Goal: Task Accomplishment & Management: Manage account settings

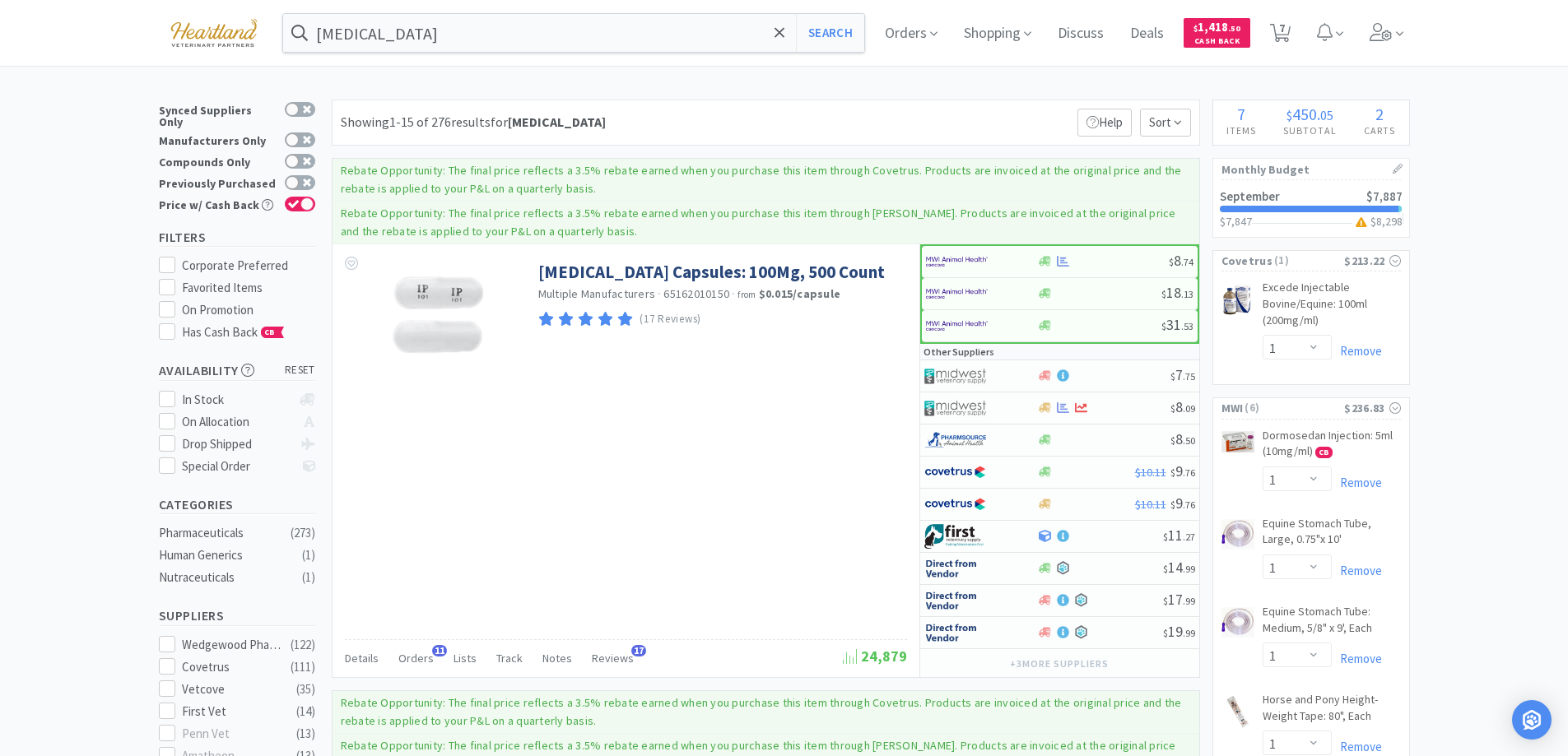
select select "1"
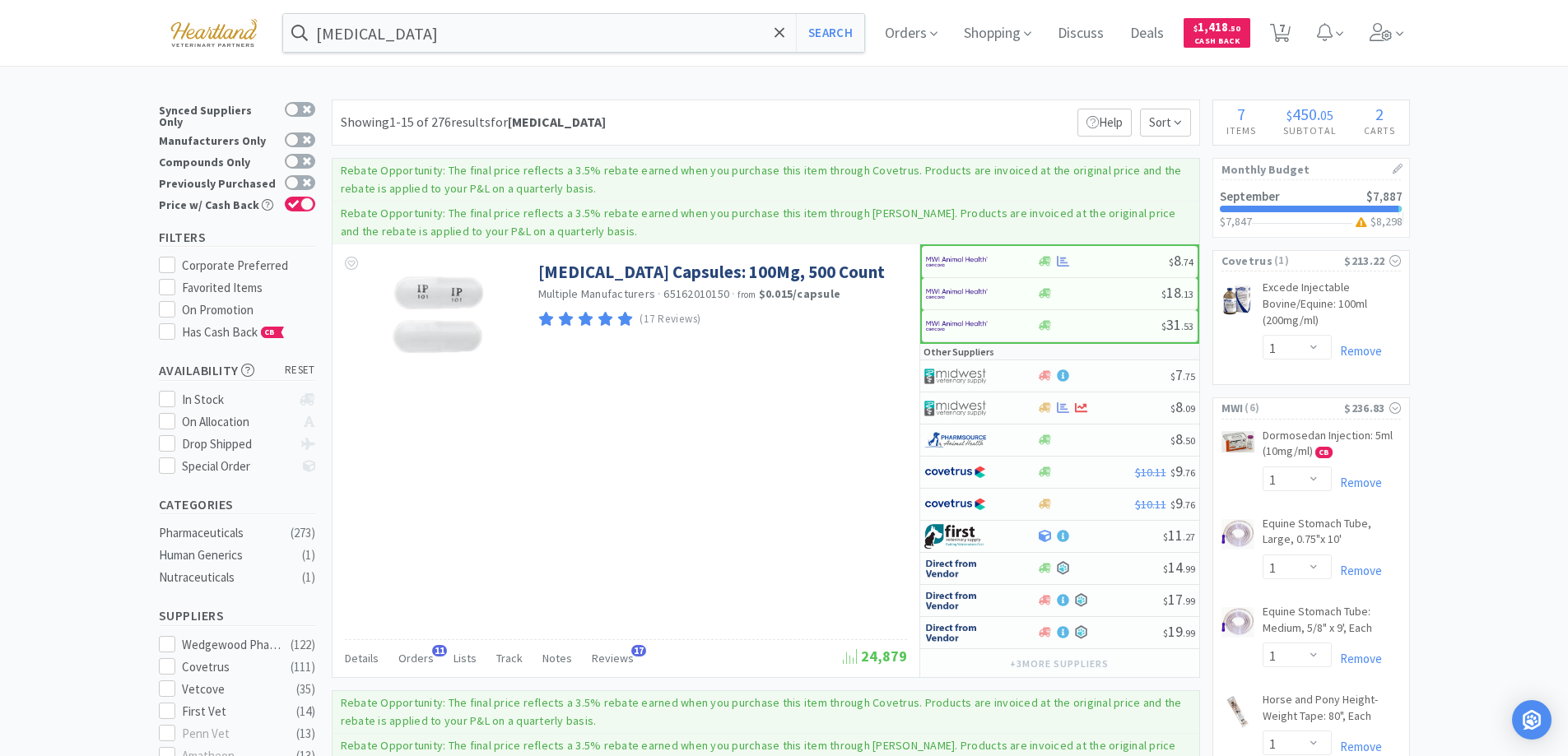
select select "1"
click at [1285, 31] on span "7" at bounding box center [1282, 28] width 6 height 66
select select "1"
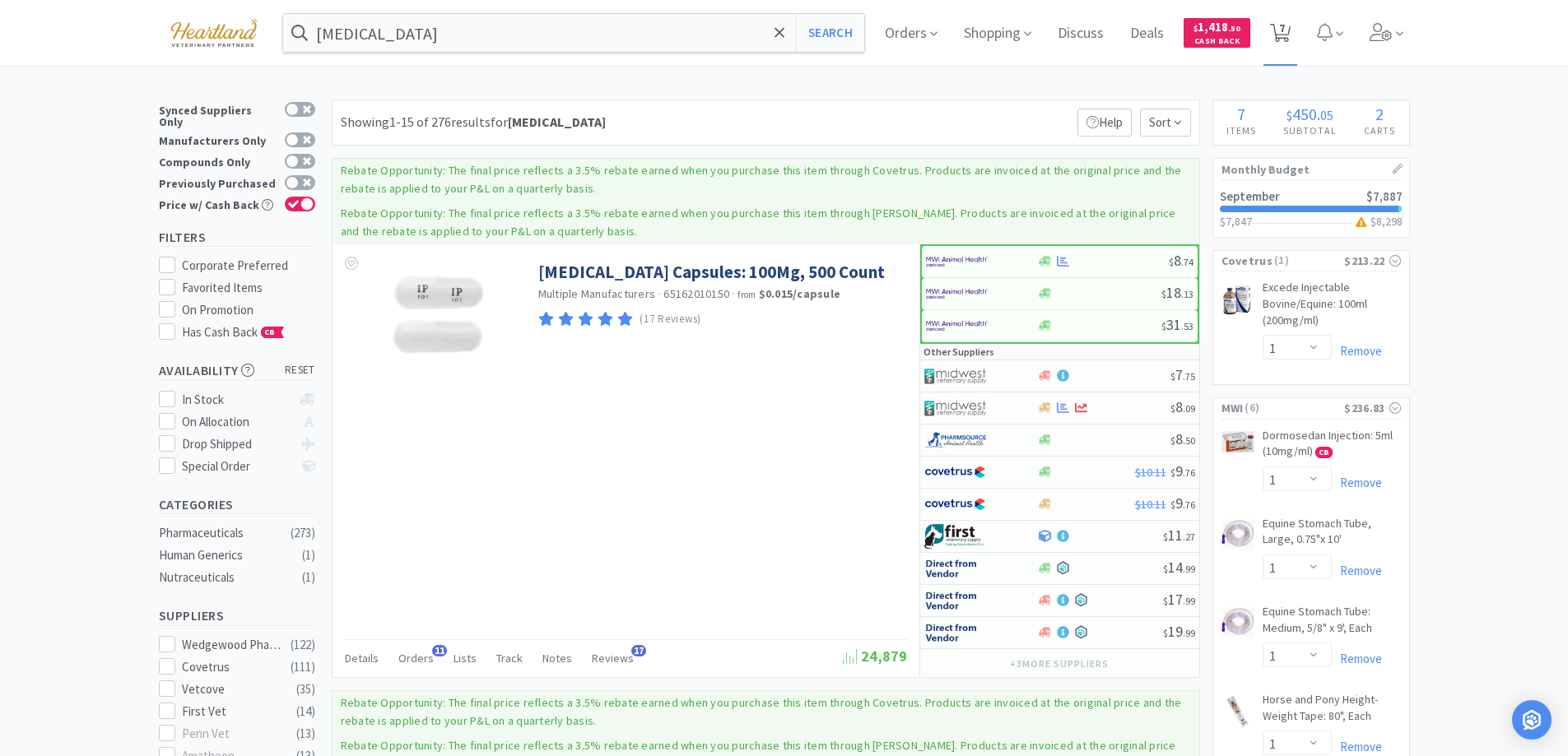
select select "1"
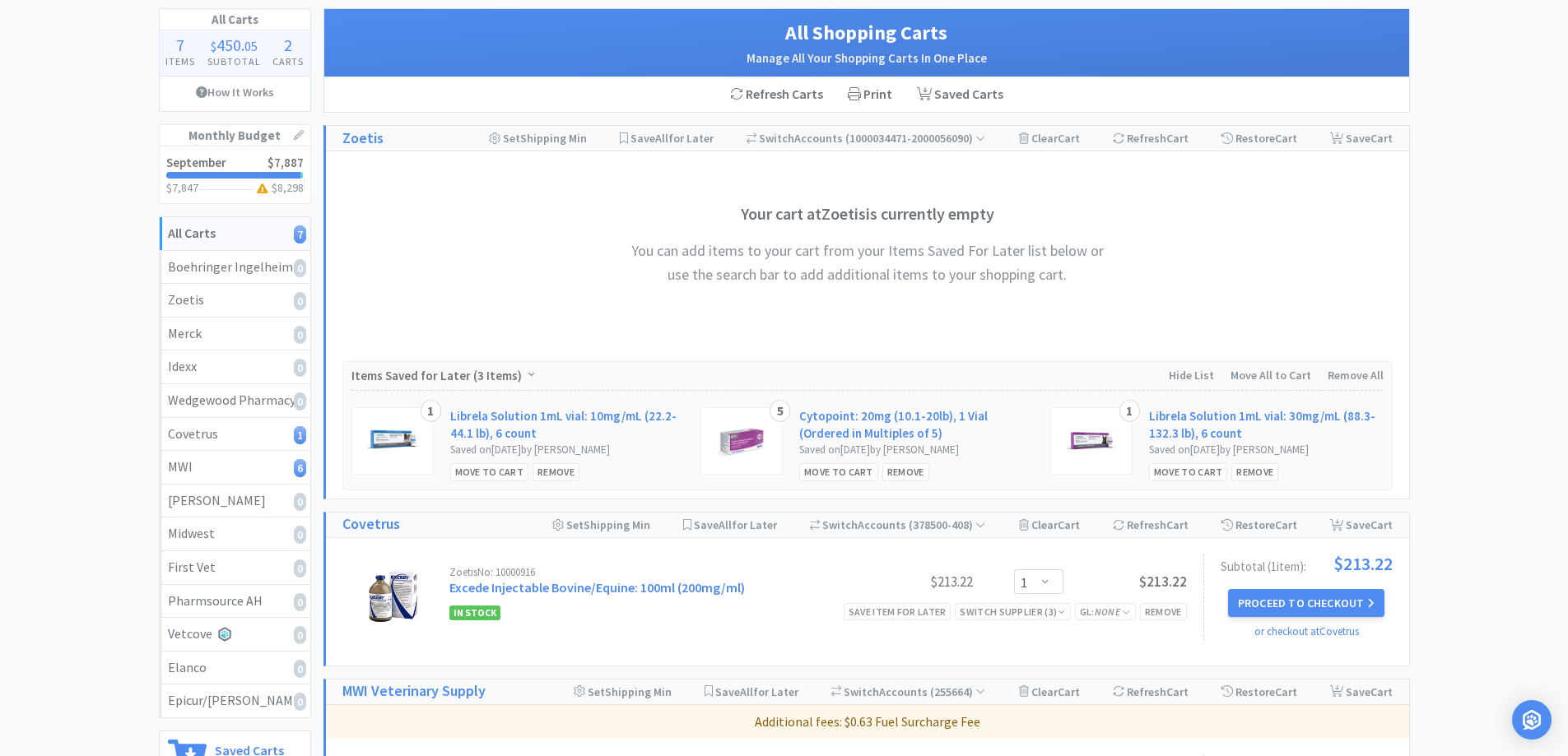
scroll to position [338, 0]
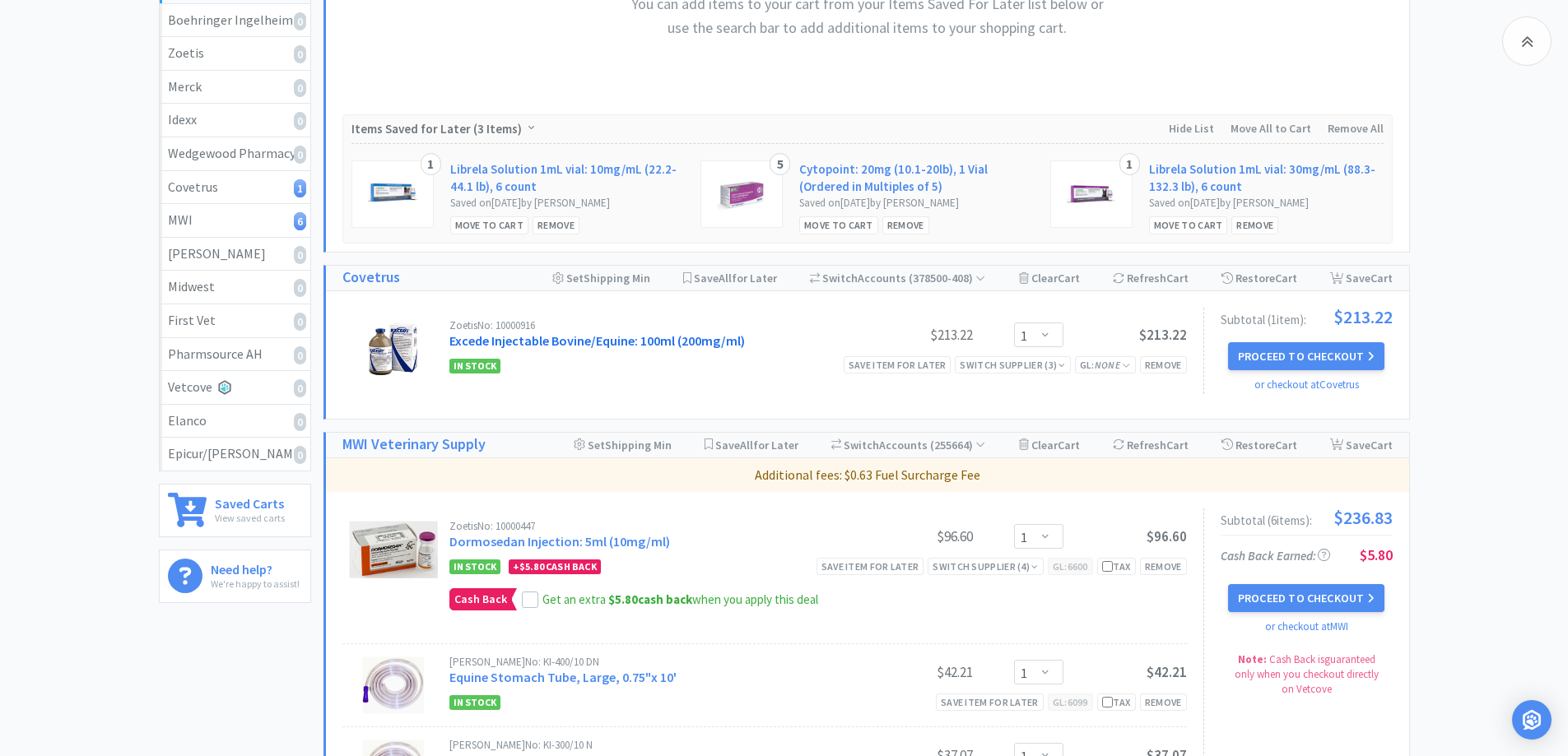
click at [552, 337] on link "Excede Injectable Bovine/Equine: 100ml (200mg/ml)" at bounding box center [597, 340] width 296 height 16
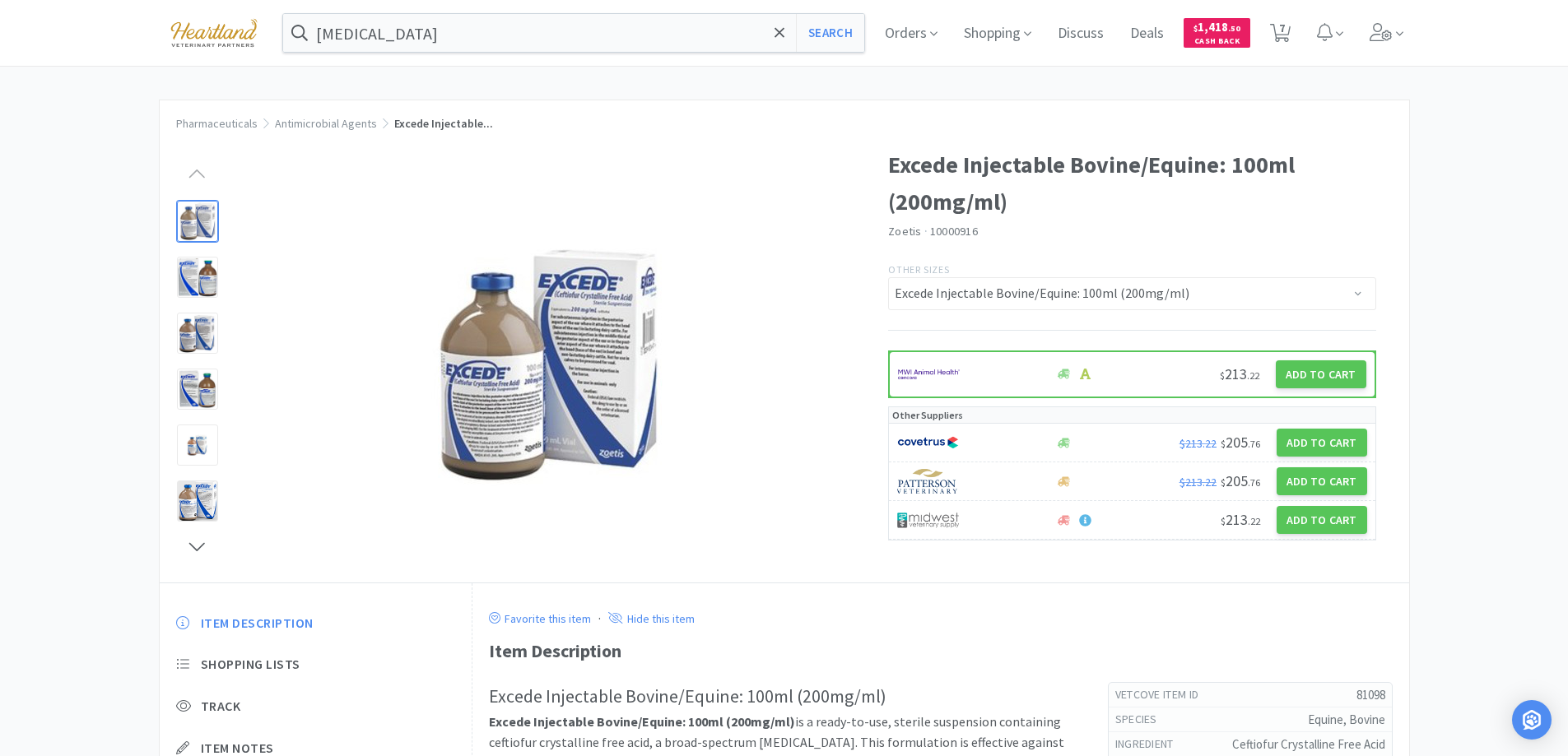
select select "1"
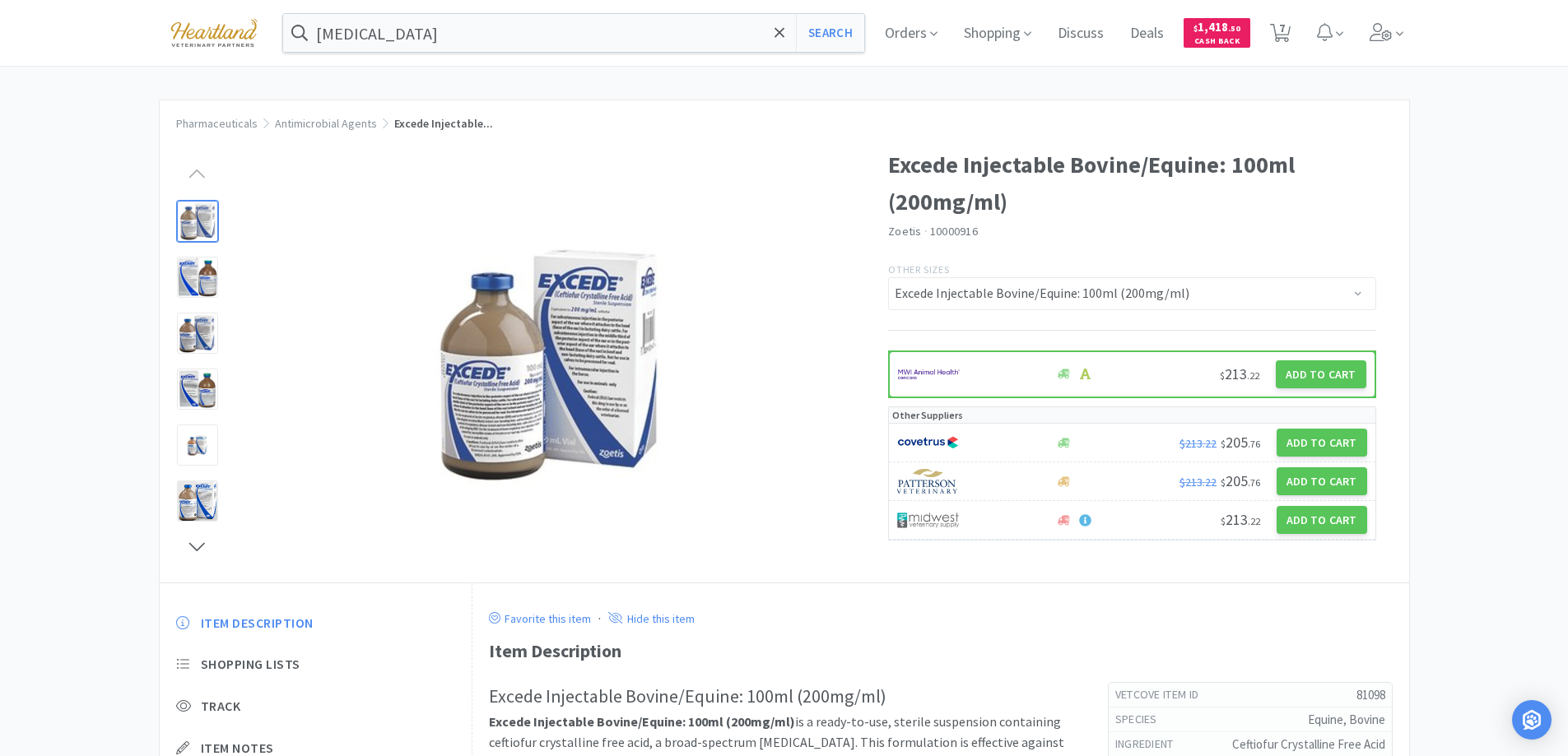
select select "1"
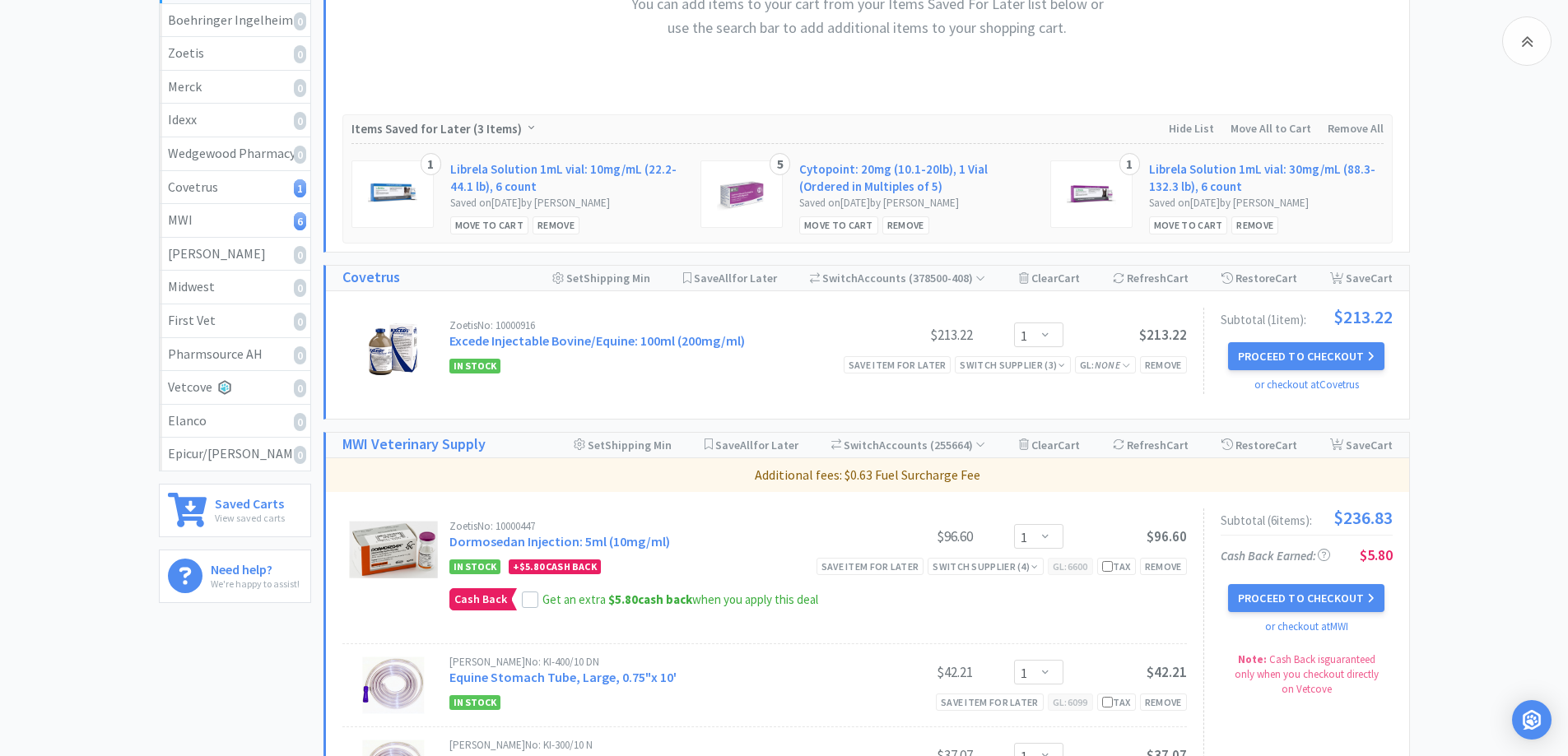
scroll to position [421, 0]
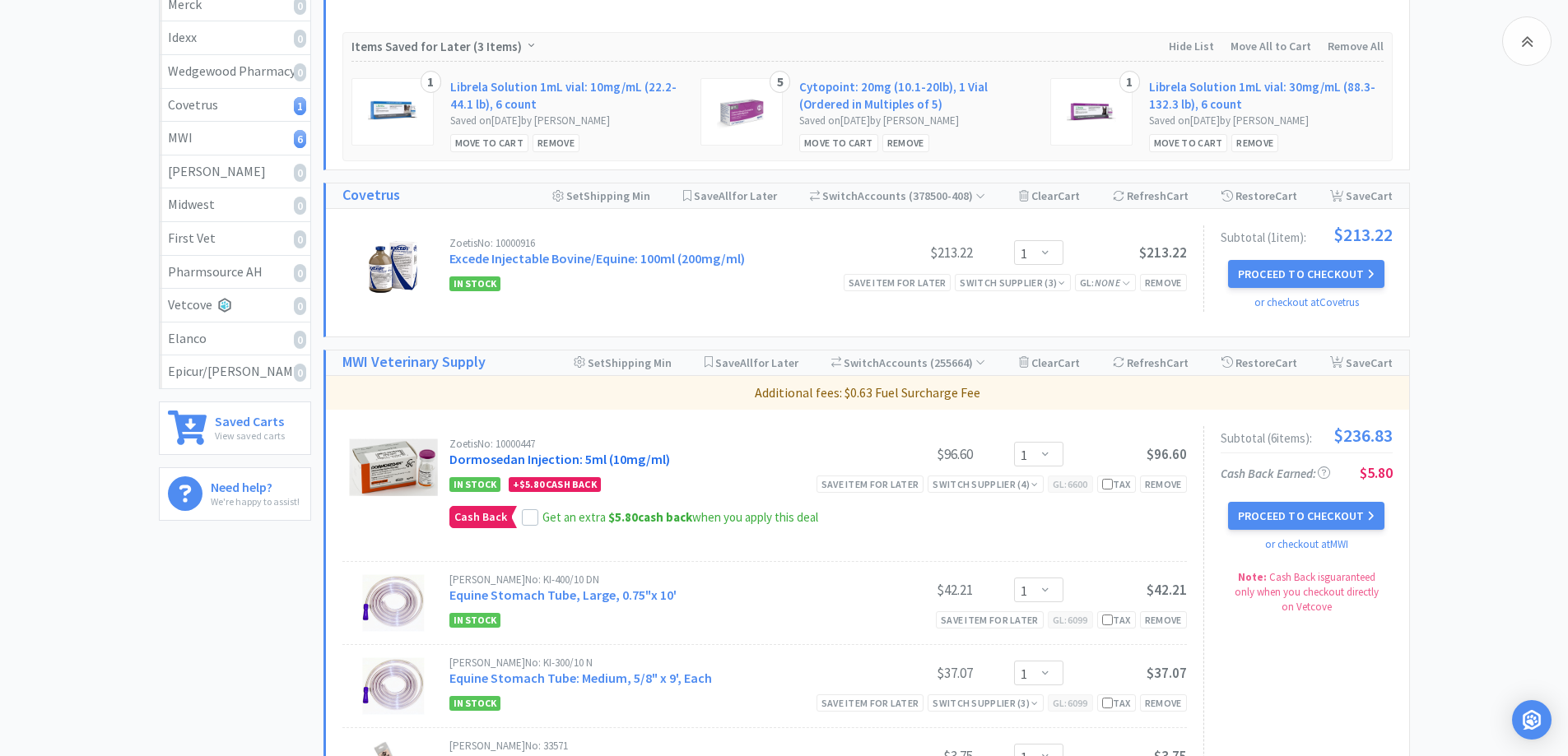
click at [554, 462] on link "Dormosedan Injection: 5ml (10mg/ml)" at bounding box center [559, 459] width 220 height 16
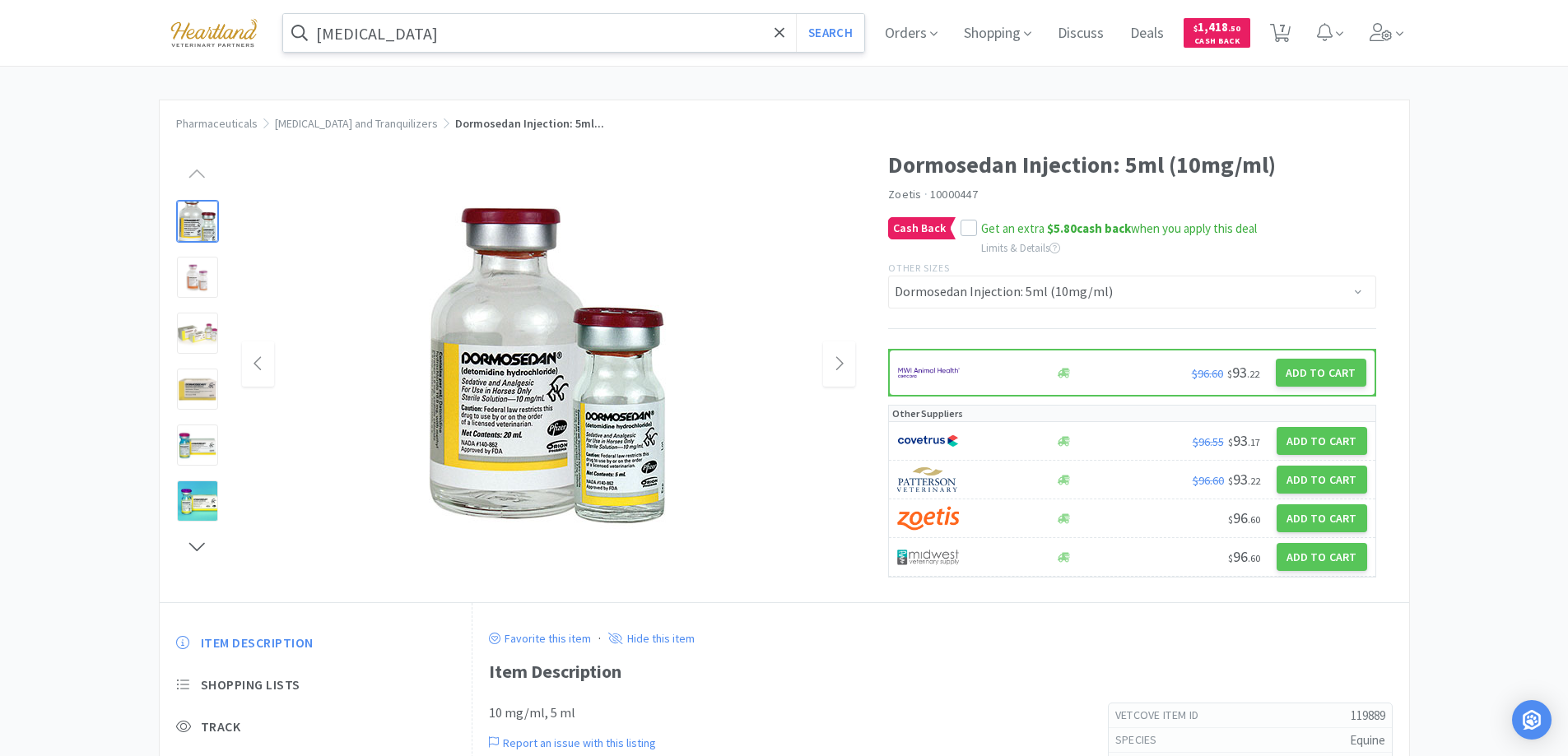
click at [433, 29] on input "[MEDICAL_DATA]" at bounding box center [574, 33] width 582 height 38
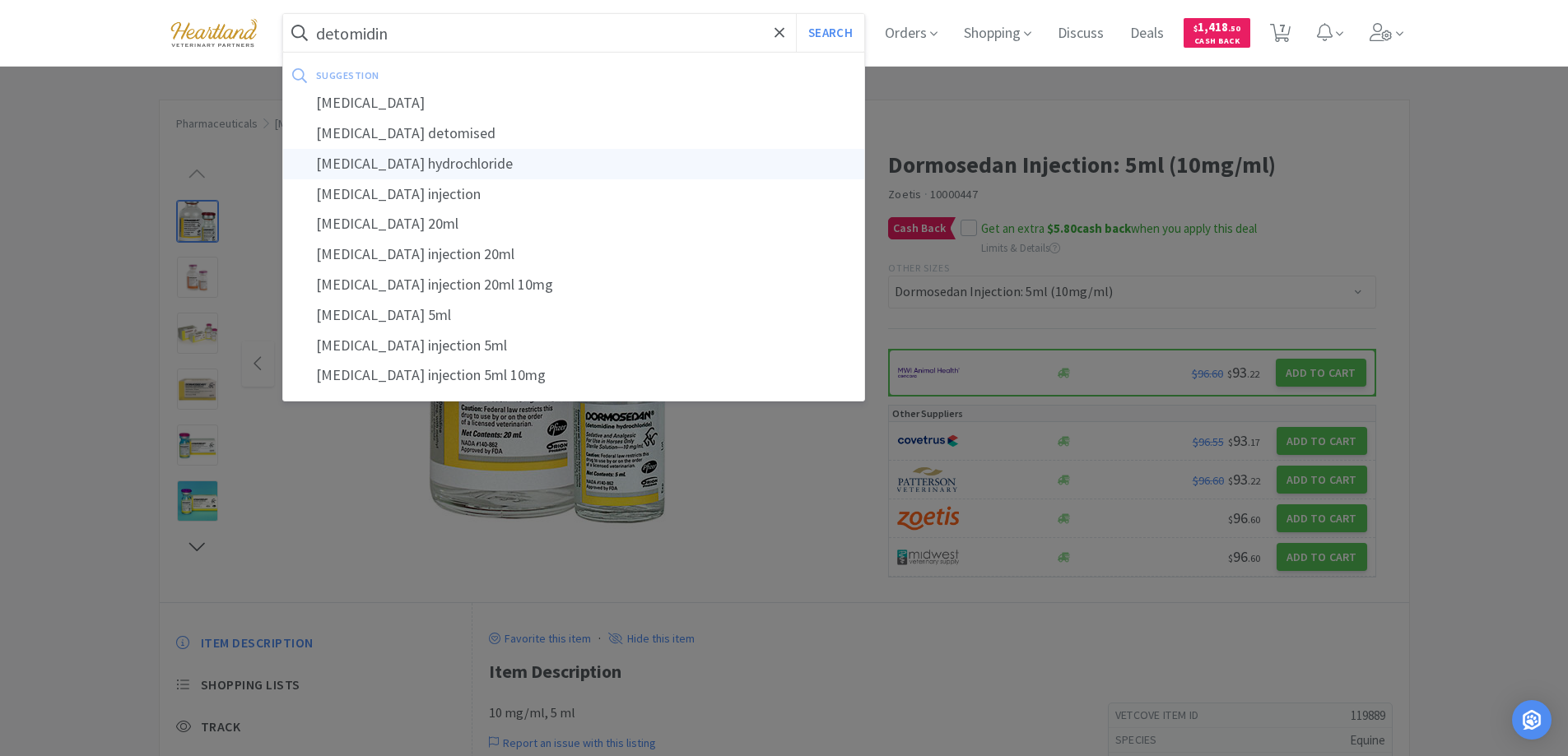
click at [454, 152] on div "[MEDICAL_DATA] hydrochloride" at bounding box center [574, 164] width 582 height 30
type input "[MEDICAL_DATA] hydrochloride"
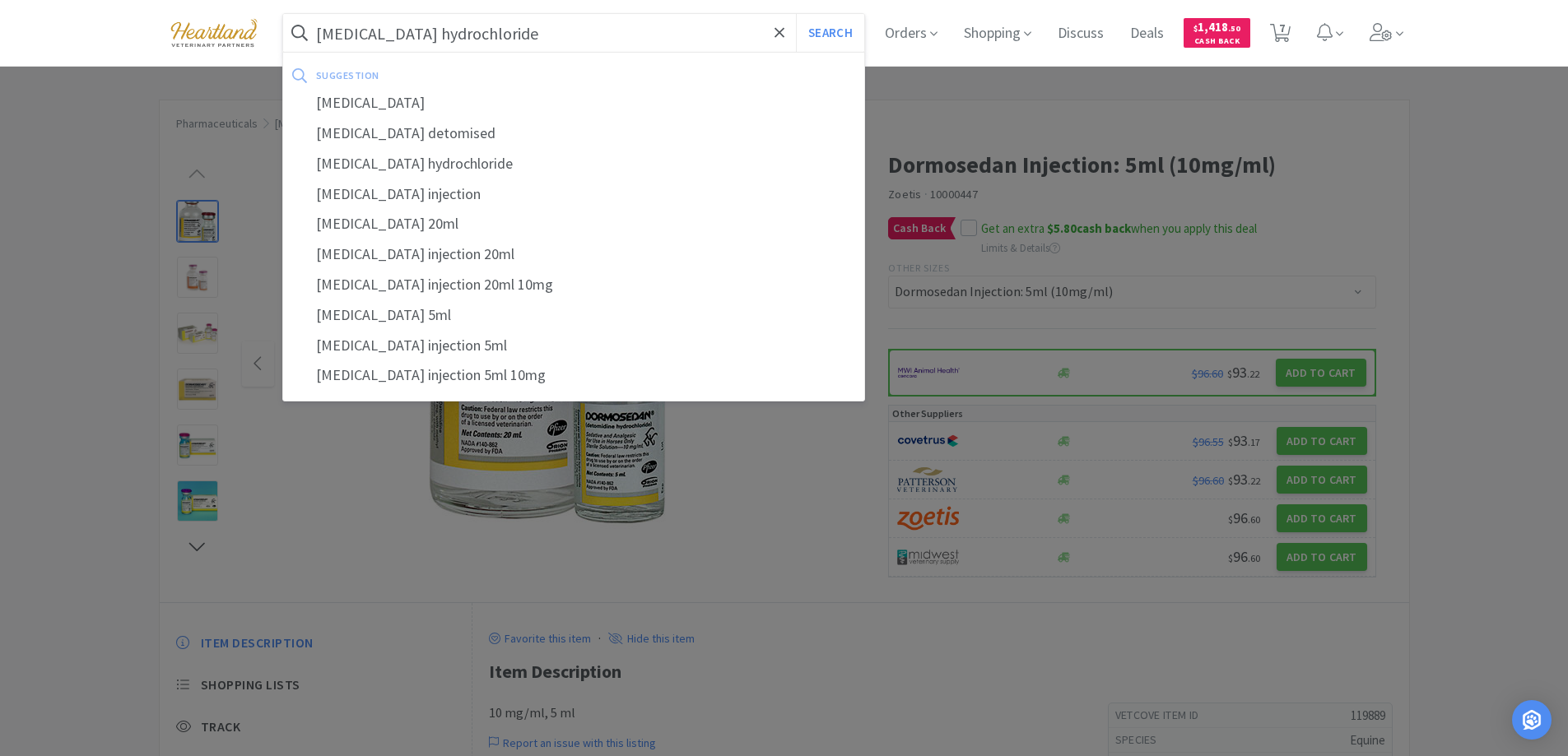
select select "1"
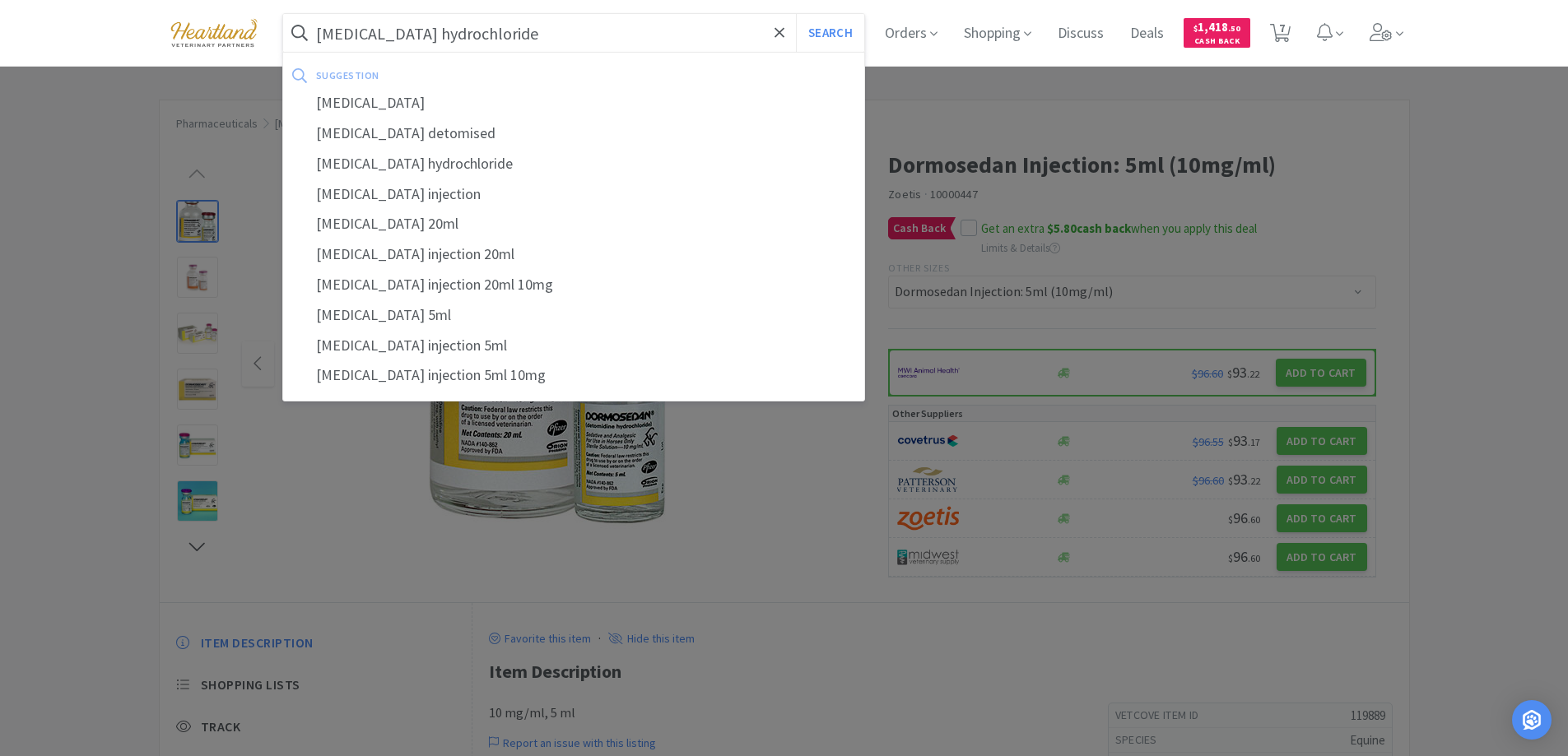
select select "1"
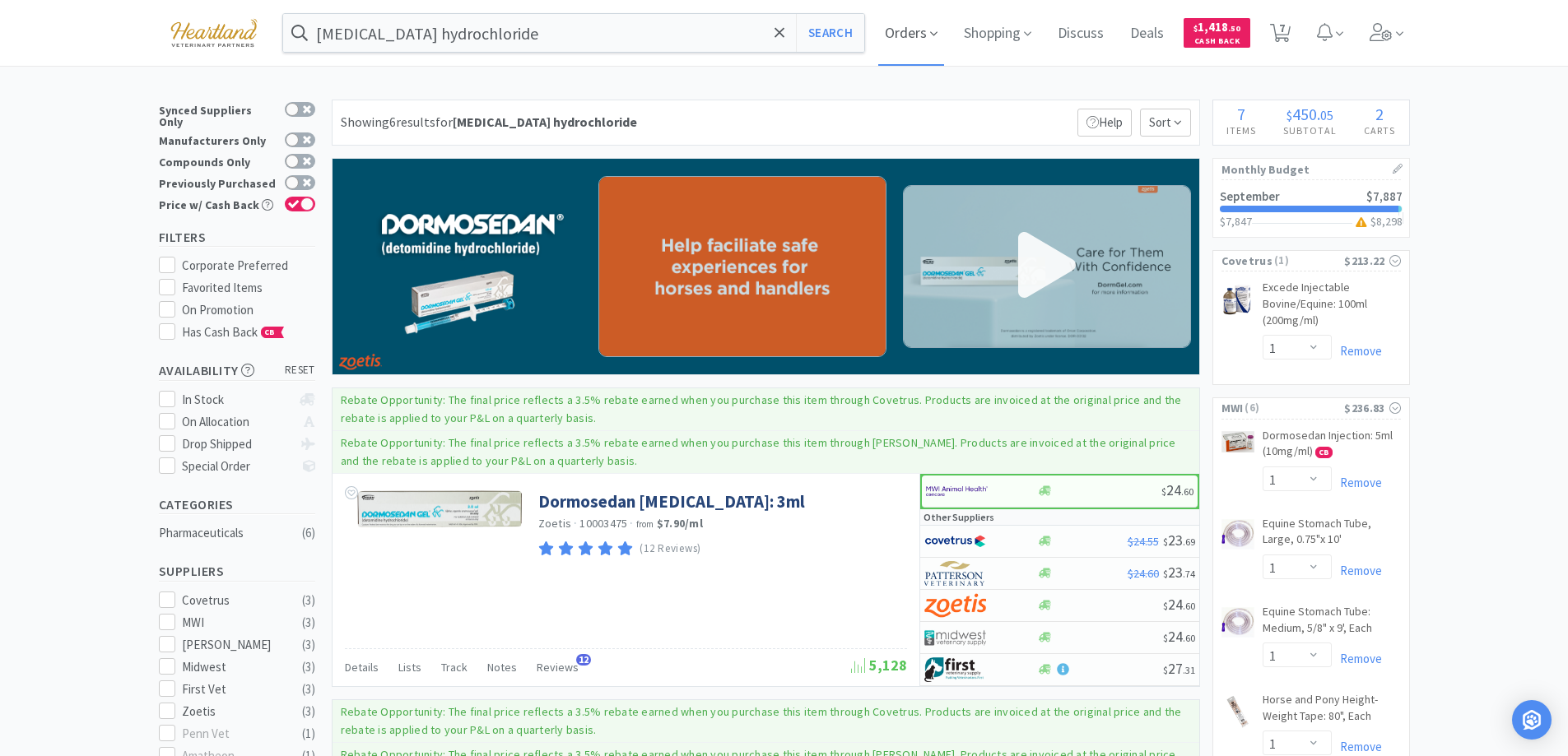
click at [938, 32] on icon at bounding box center [934, 34] width 8 height 15
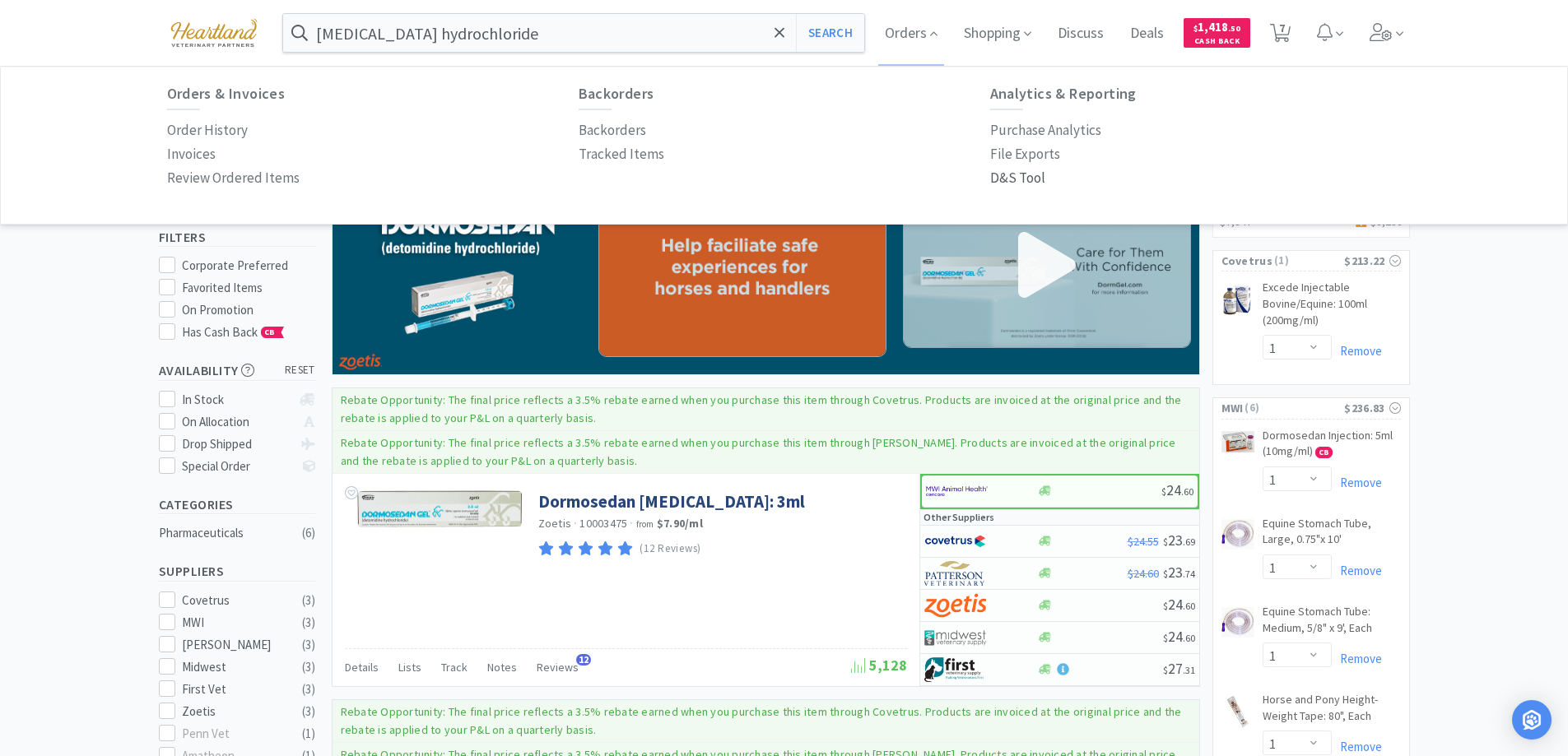
click at [1015, 172] on p "D&S Tool" at bounding box center [1017, 178] width 55 height 22
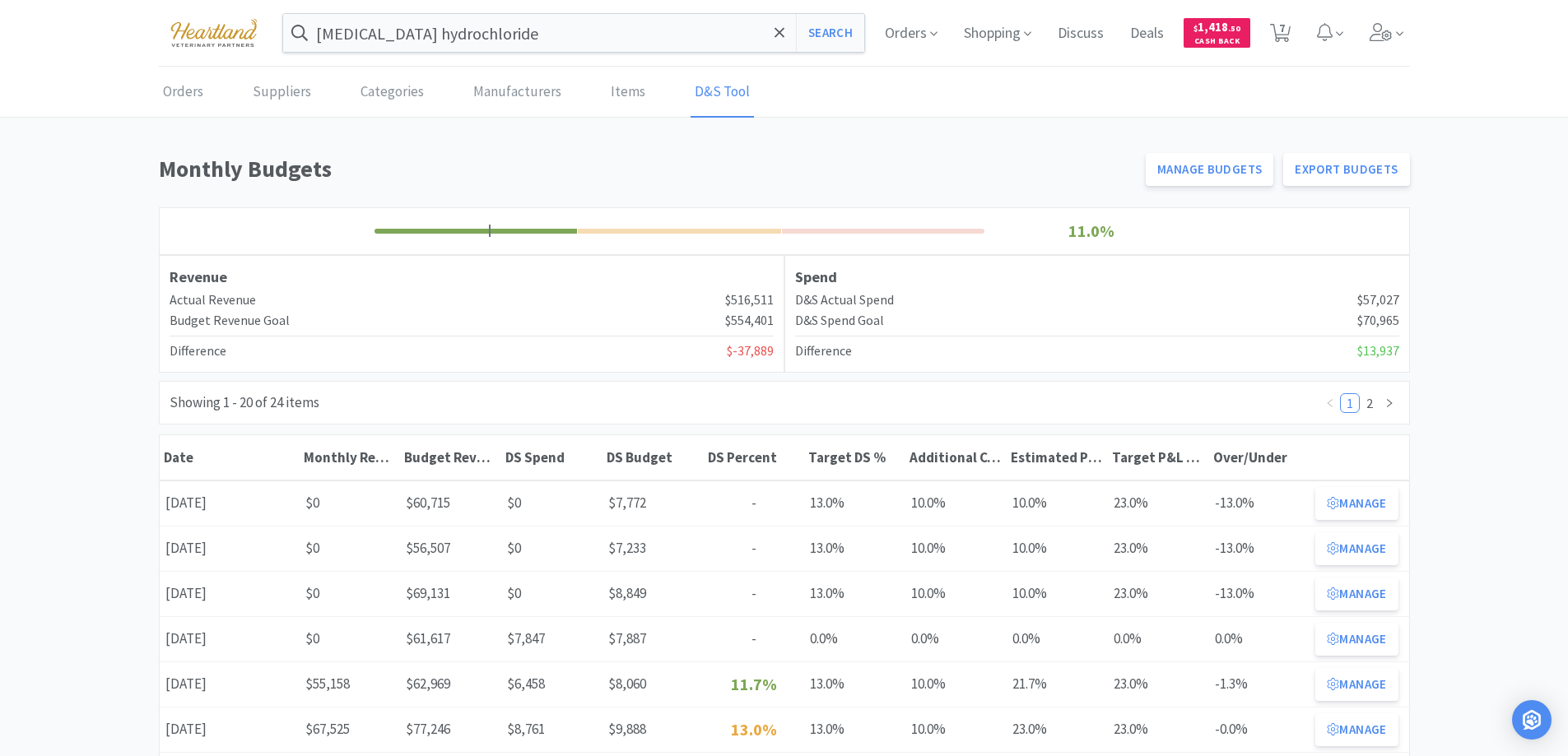
scroll to position [82, 0]
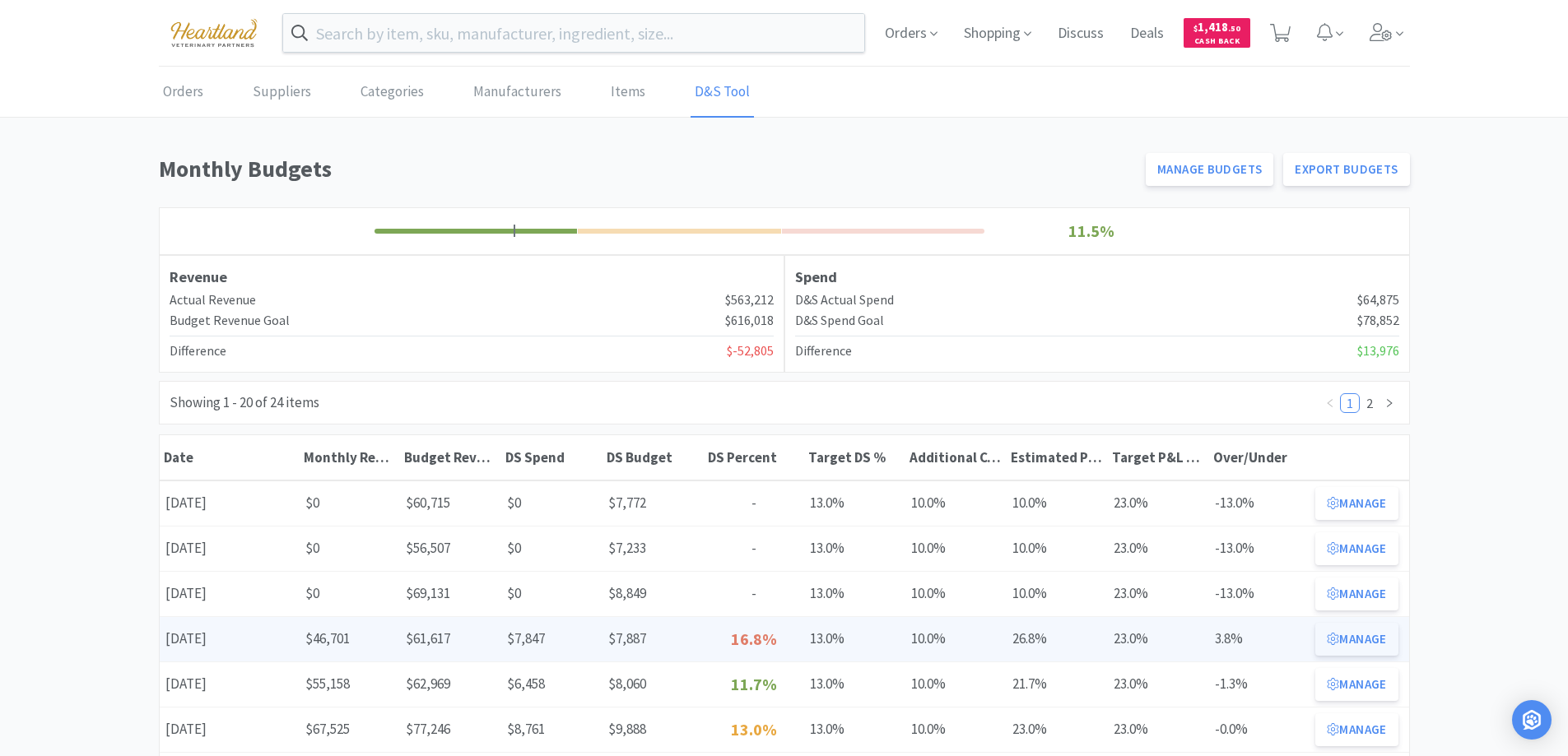
click at [1385, 632] on button "Manage" at bounding box center [1356, 639] width 82 height 33
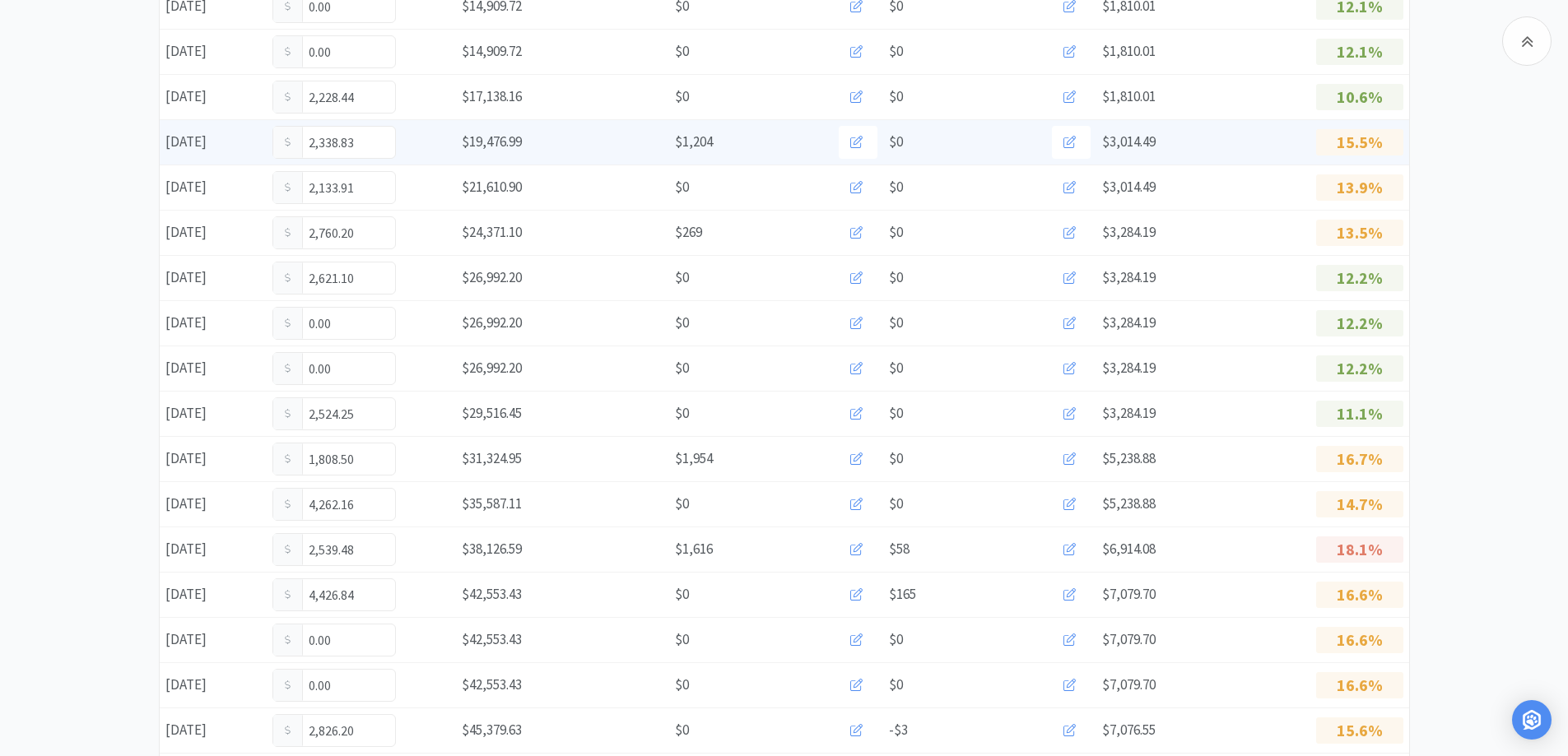
scroll to position [741, 0]
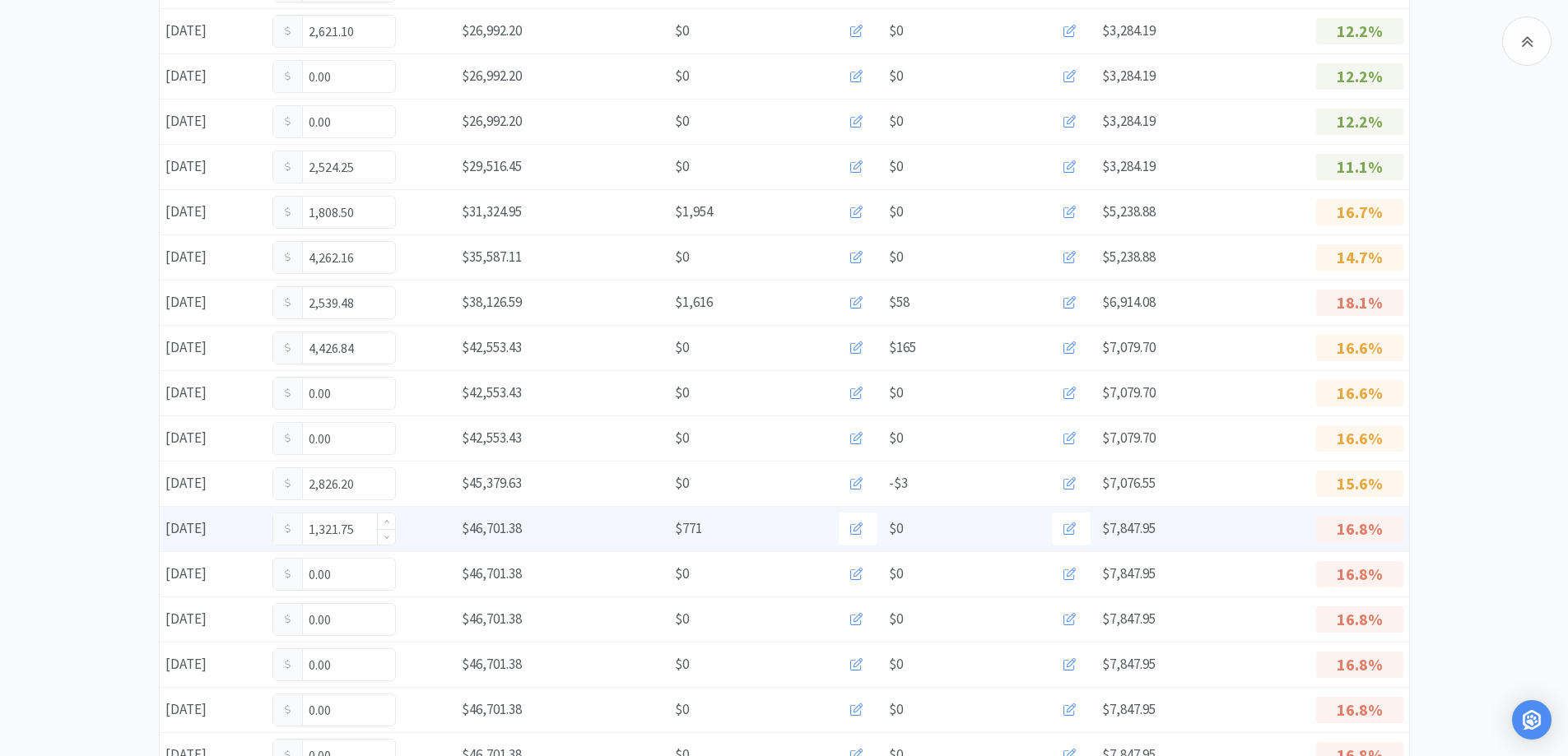
click at [357, 530] on input "1,321.75" at bounding box center [334, 529] width 122 height 31
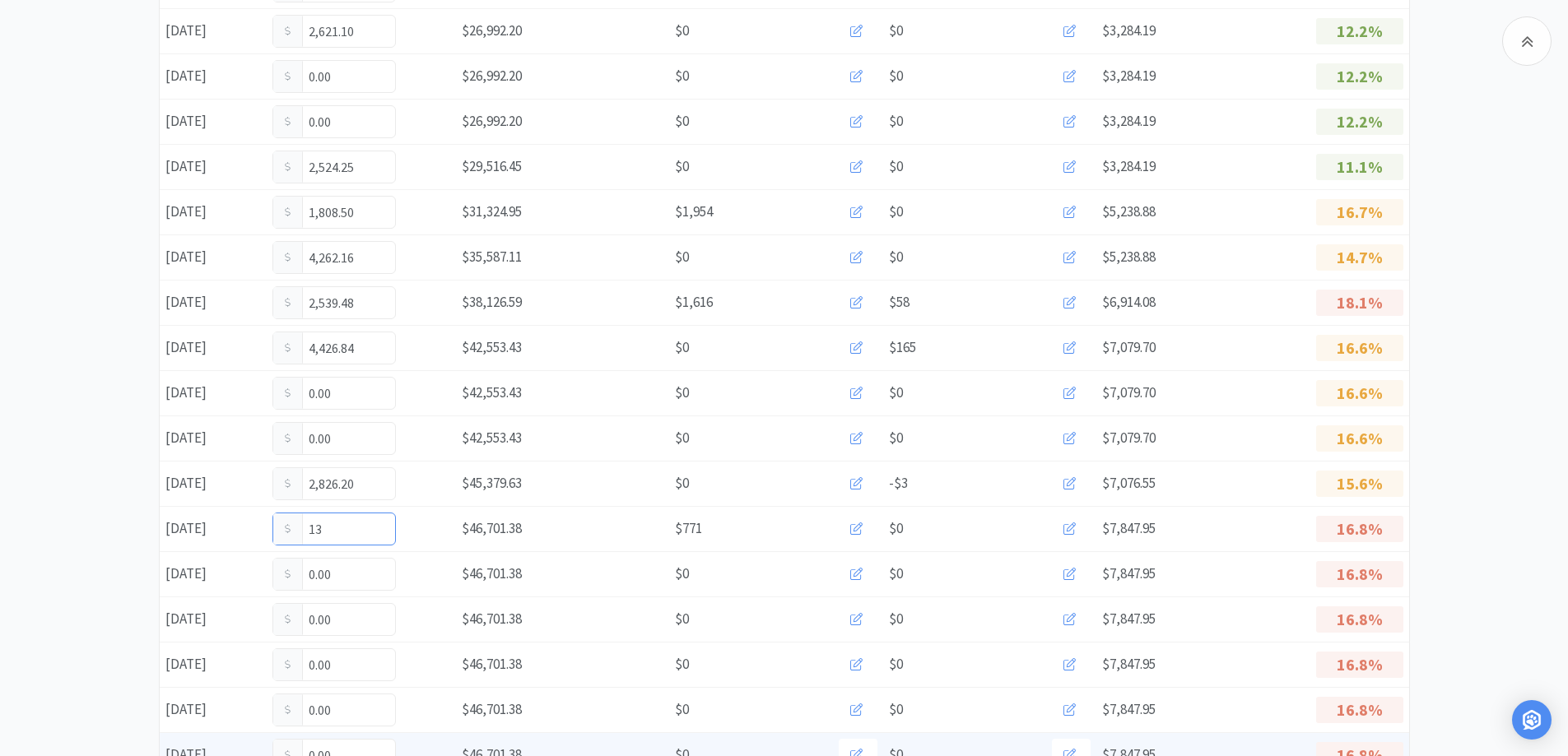
type input "1"
type input "2,623.87"
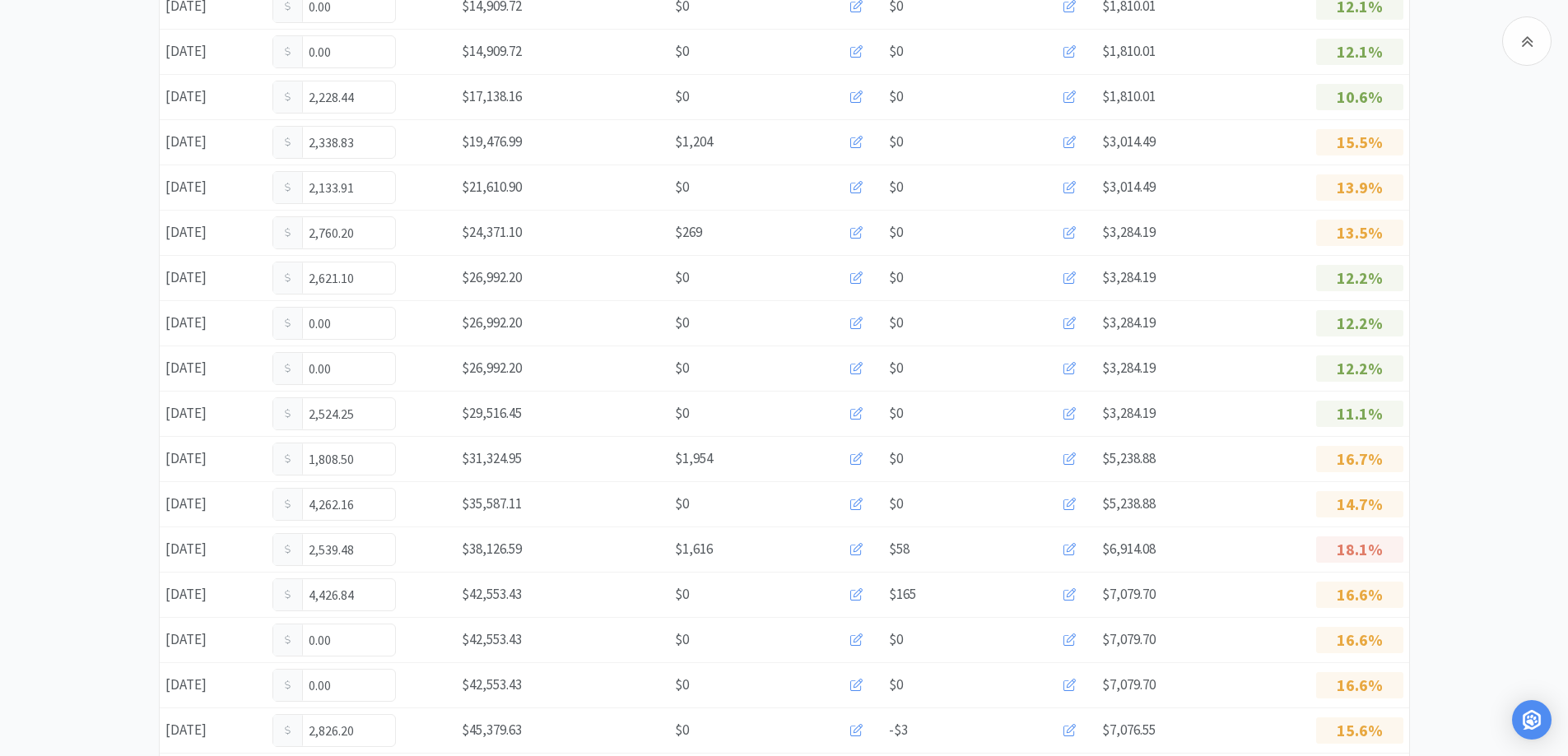
scroll to position [903, 0]
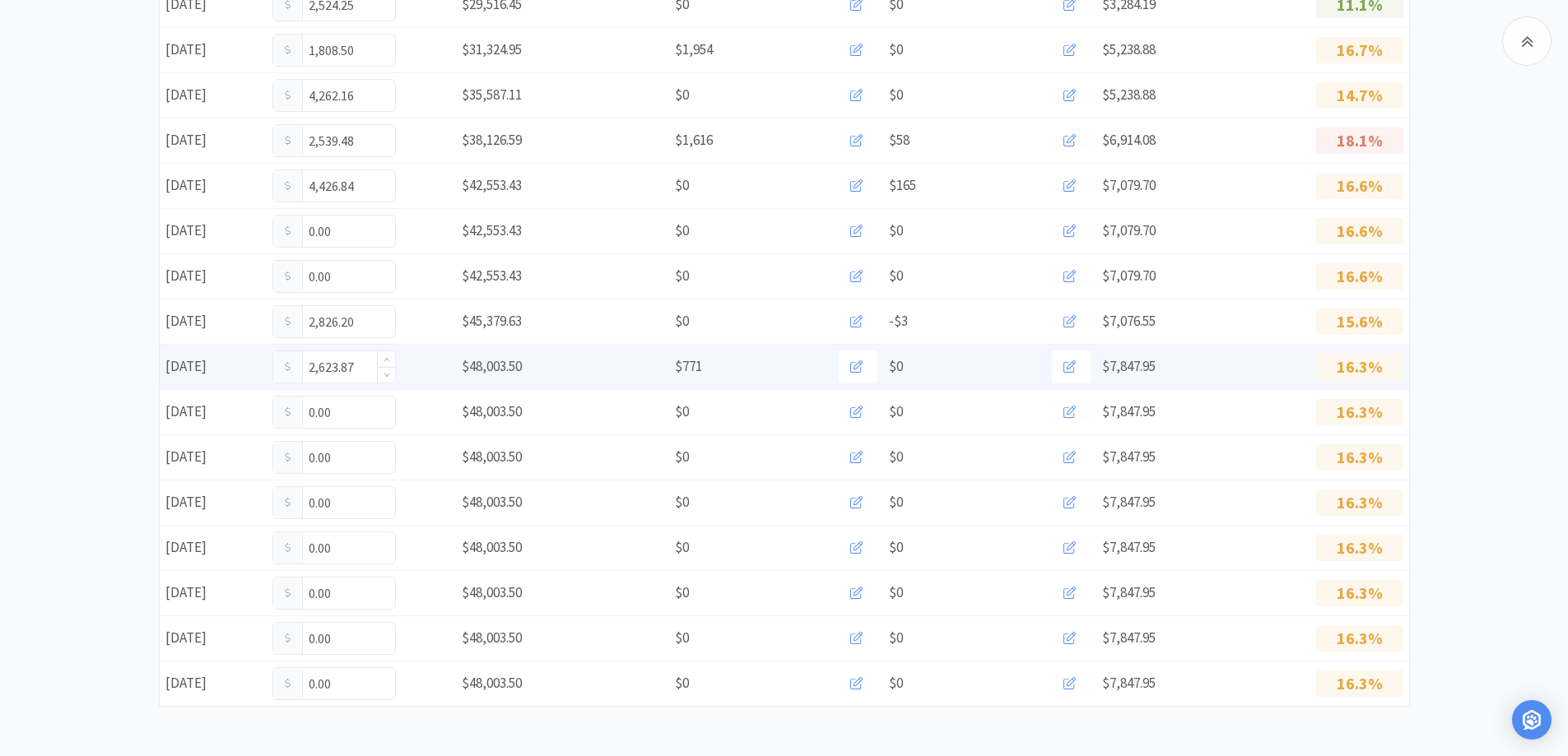
click at [362, 358] on input "2,623.87" at bounding box center [334, 367] width 122 height 31
type input "2"
type input "3,278.87"
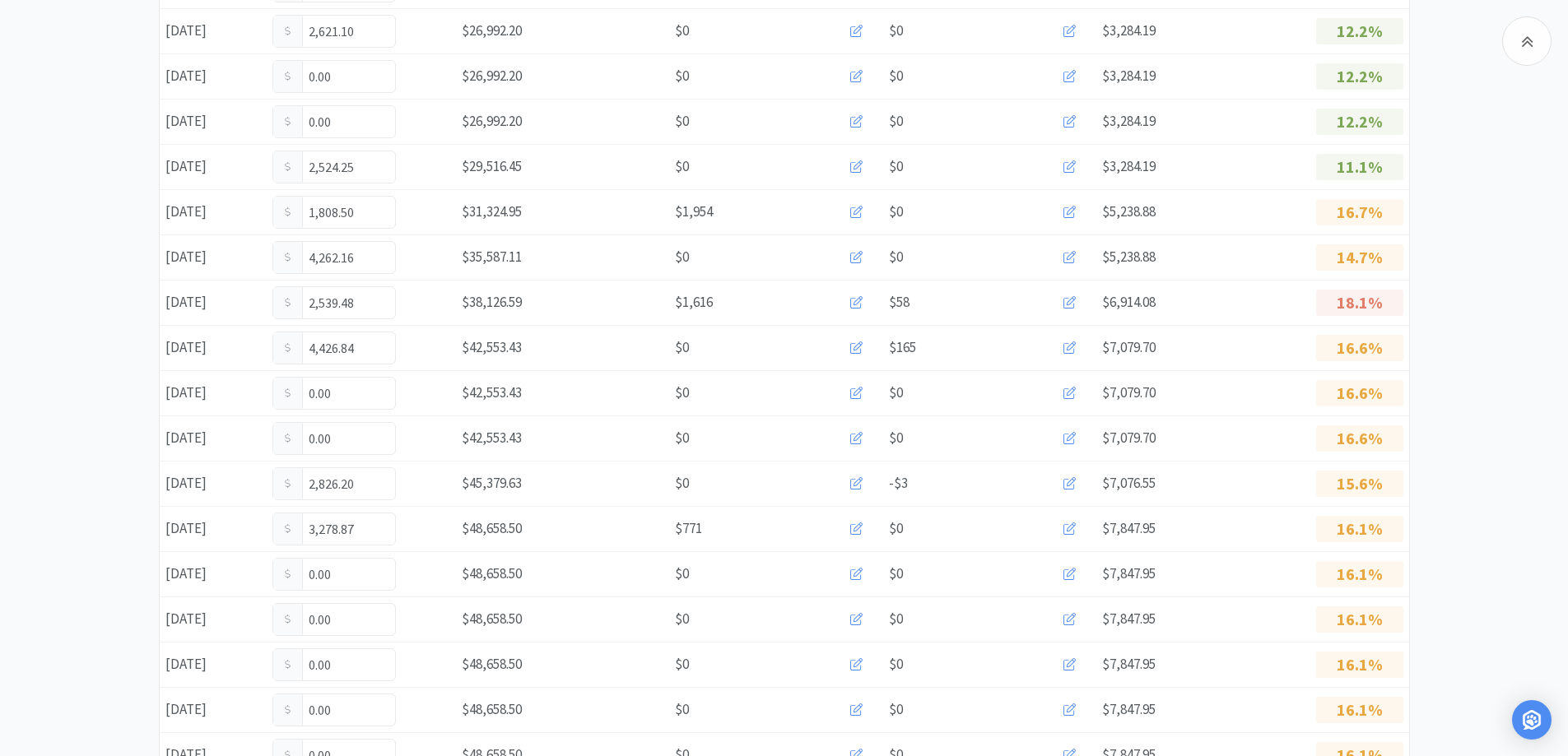
scroll to position [903, 0]
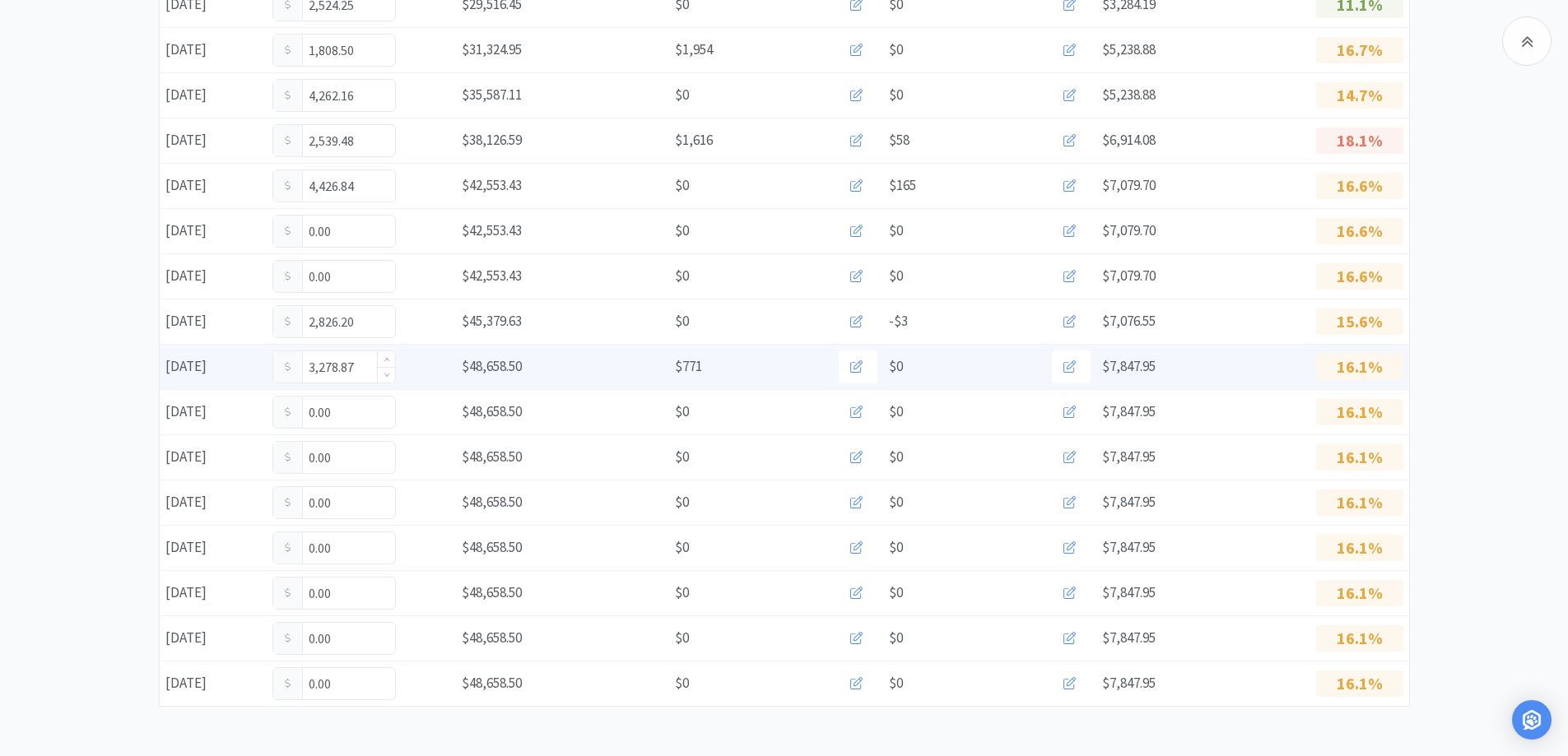
click at [365, 364] on input "3,278.87" at bounding box center [334, 367] width 122 height 31
type input "3"
type input "3,409.12"
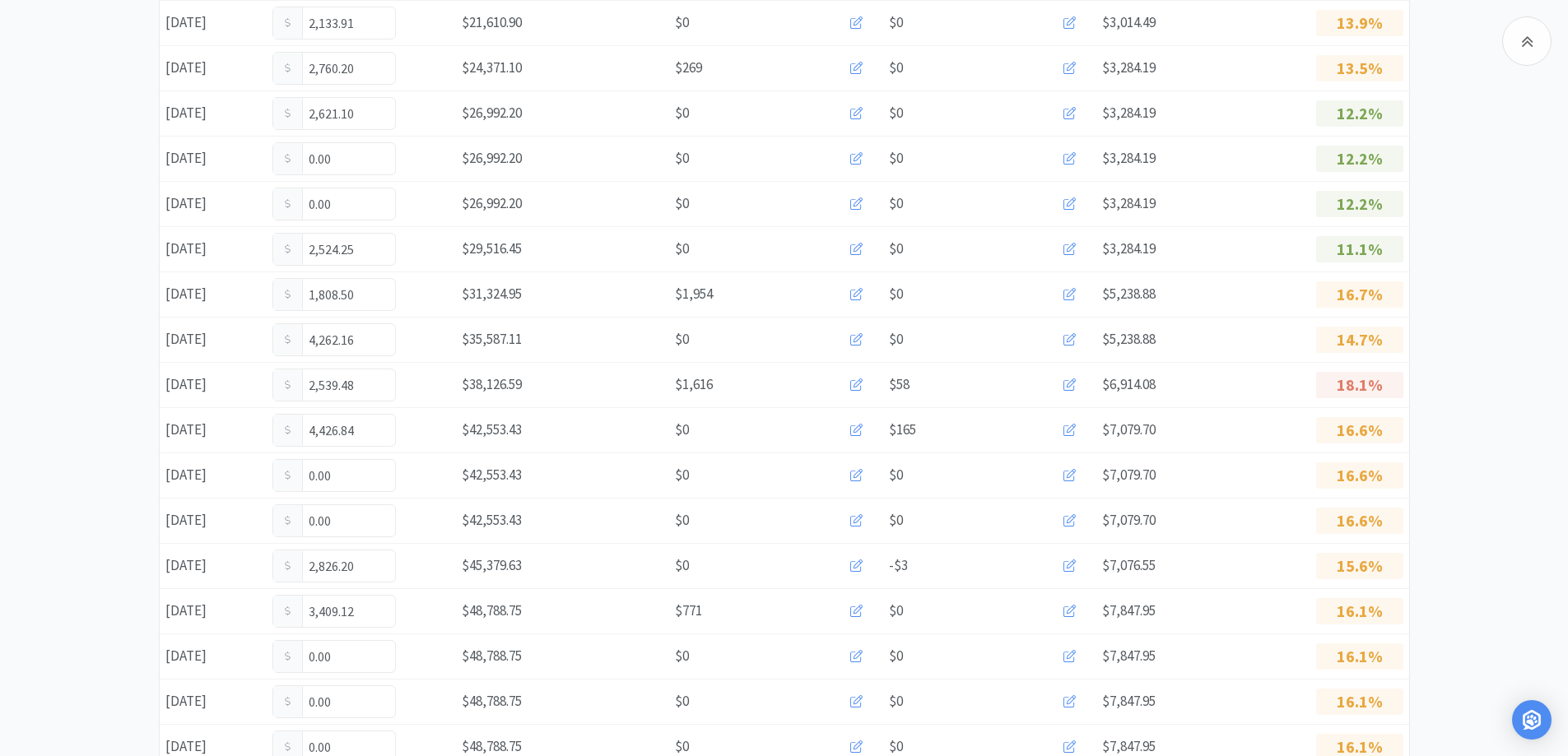
scroll to position [903, 0]
